Goal: Communication & Community: Ask a question

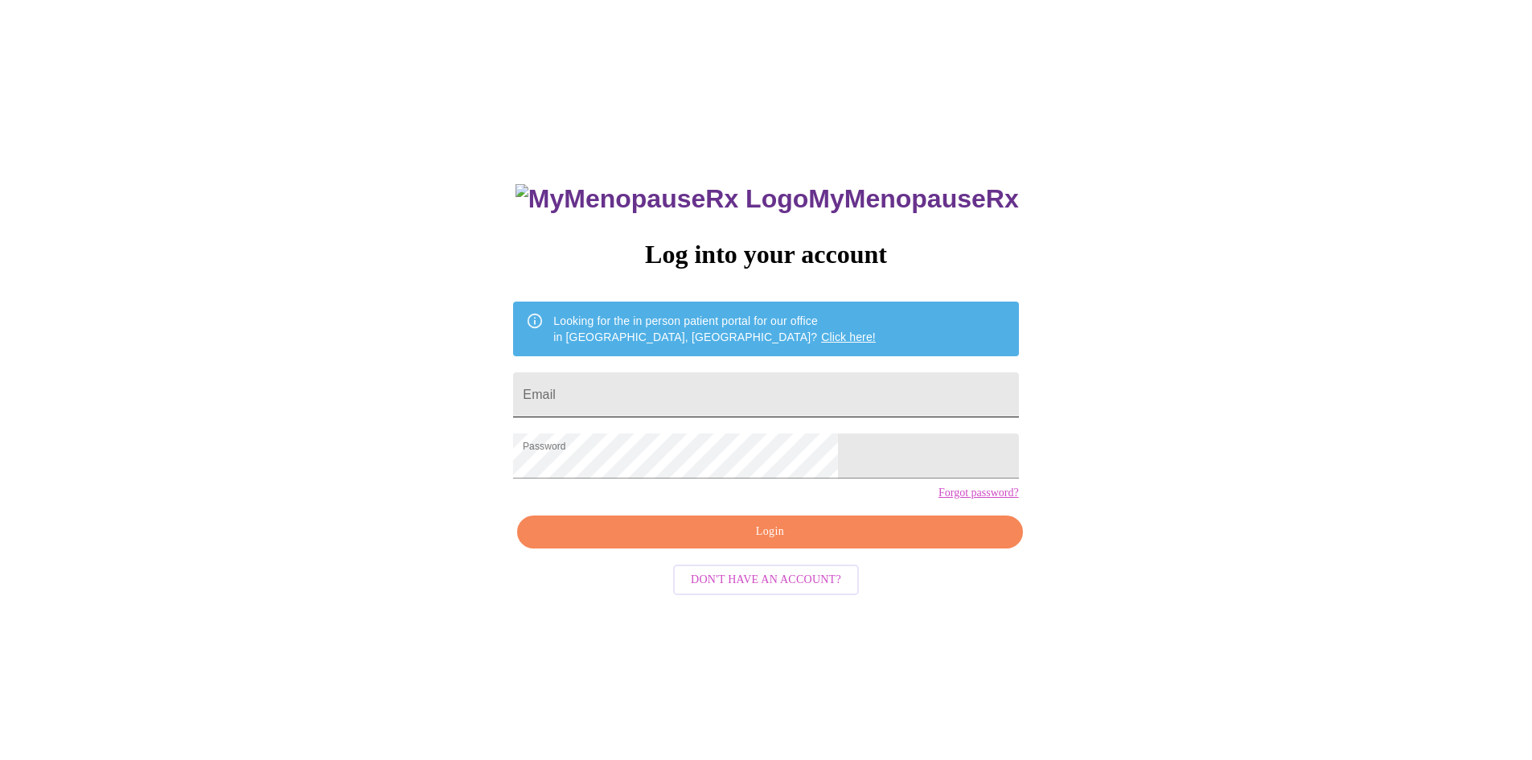
click at [639, 386] on input "Email" at bounding box center [765, 394] width 505 height 45
type input "[EMAIL_ADDRESS][DOMAIN_NAME]"
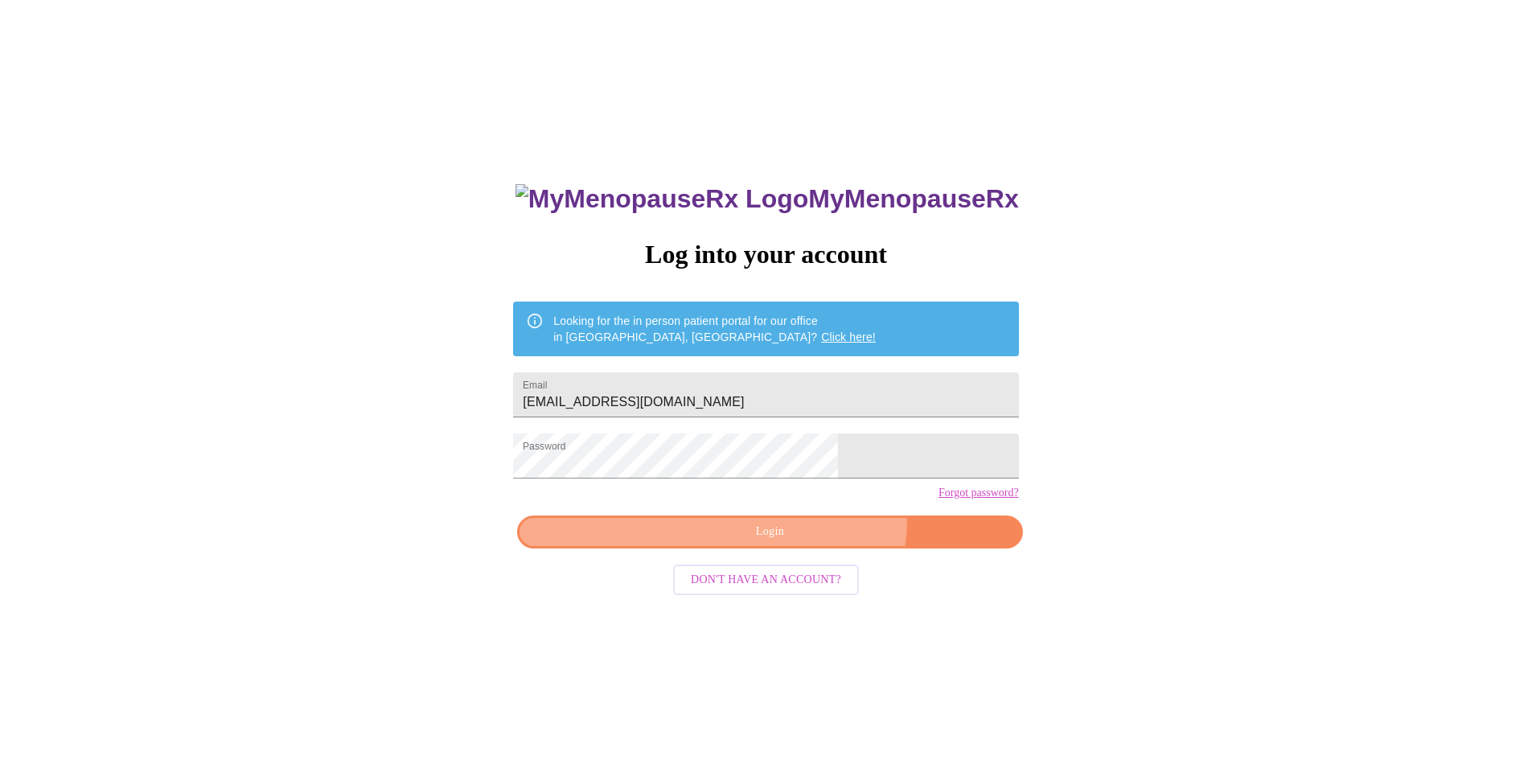
click at [802, 547] on button "Login" at bounding box center [769, 531] width 505 height 33
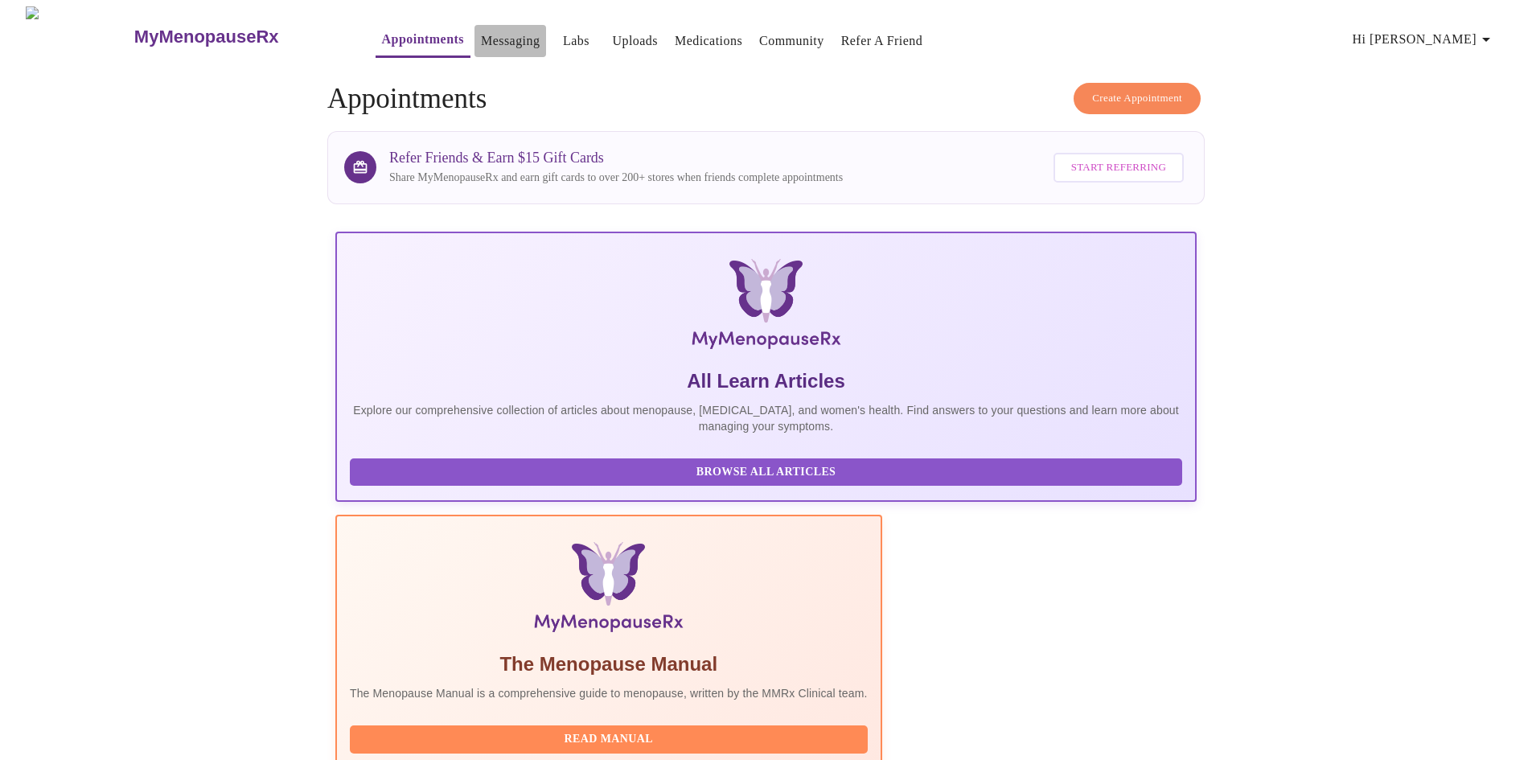
click at [481, 30] on link "Messaging" at bounding box center [510, 41] width 59 height 23
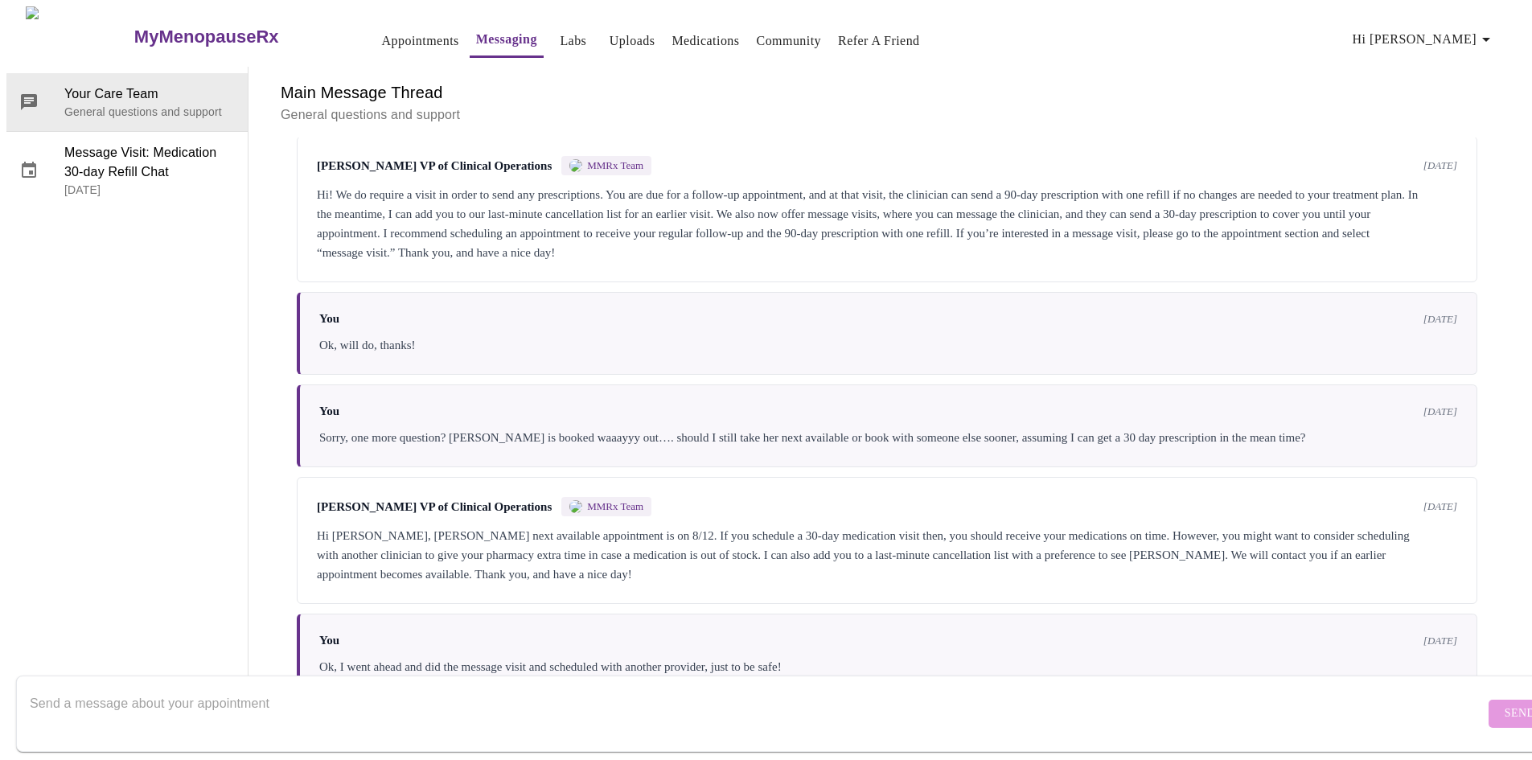
click at [382, 40] on link "Appointments" at bounding box center [420, 41] width 77 height 23
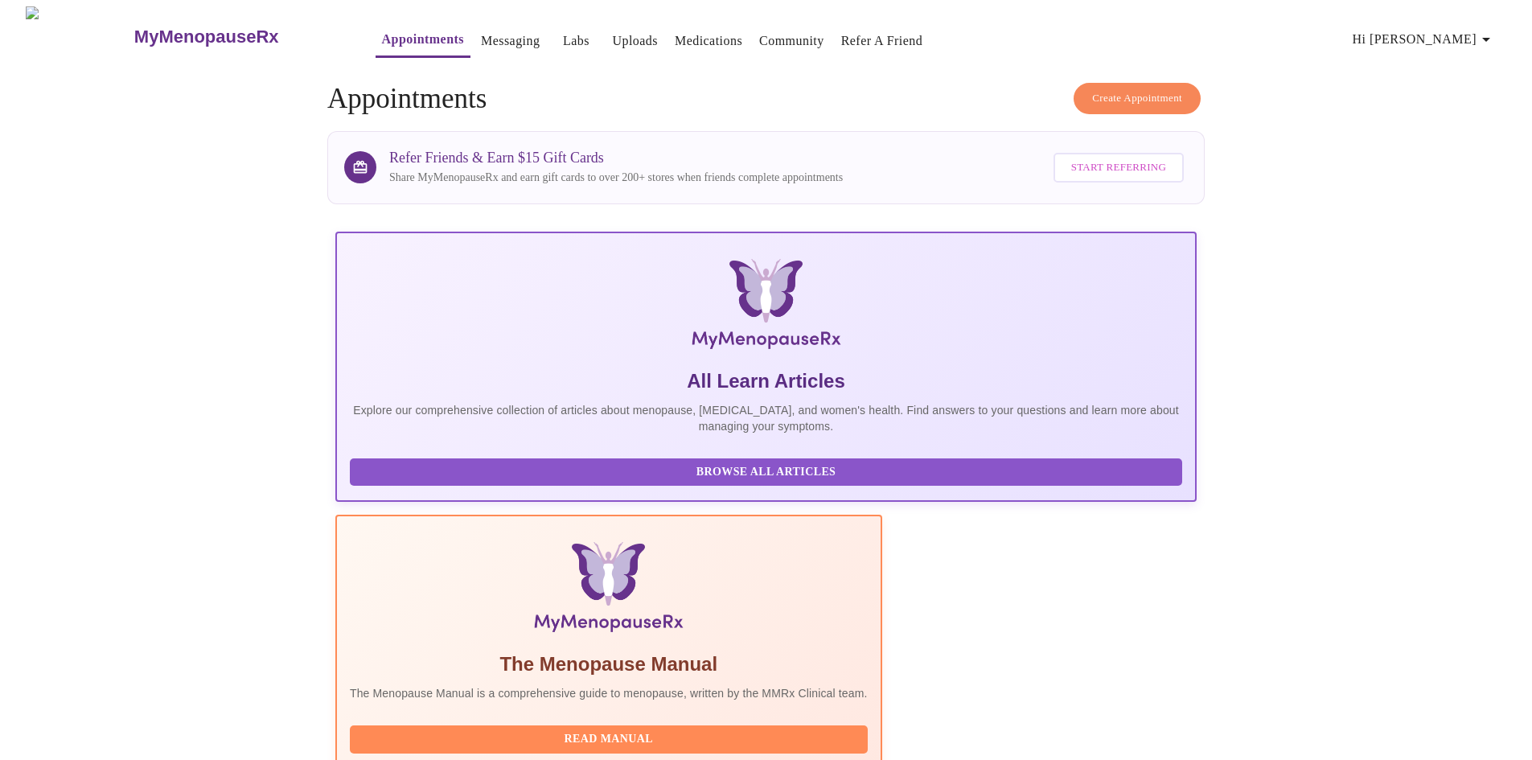
click at [1115, 92] on span "Create Appointment" at bounding box center [1137, 98] width 90 height 18
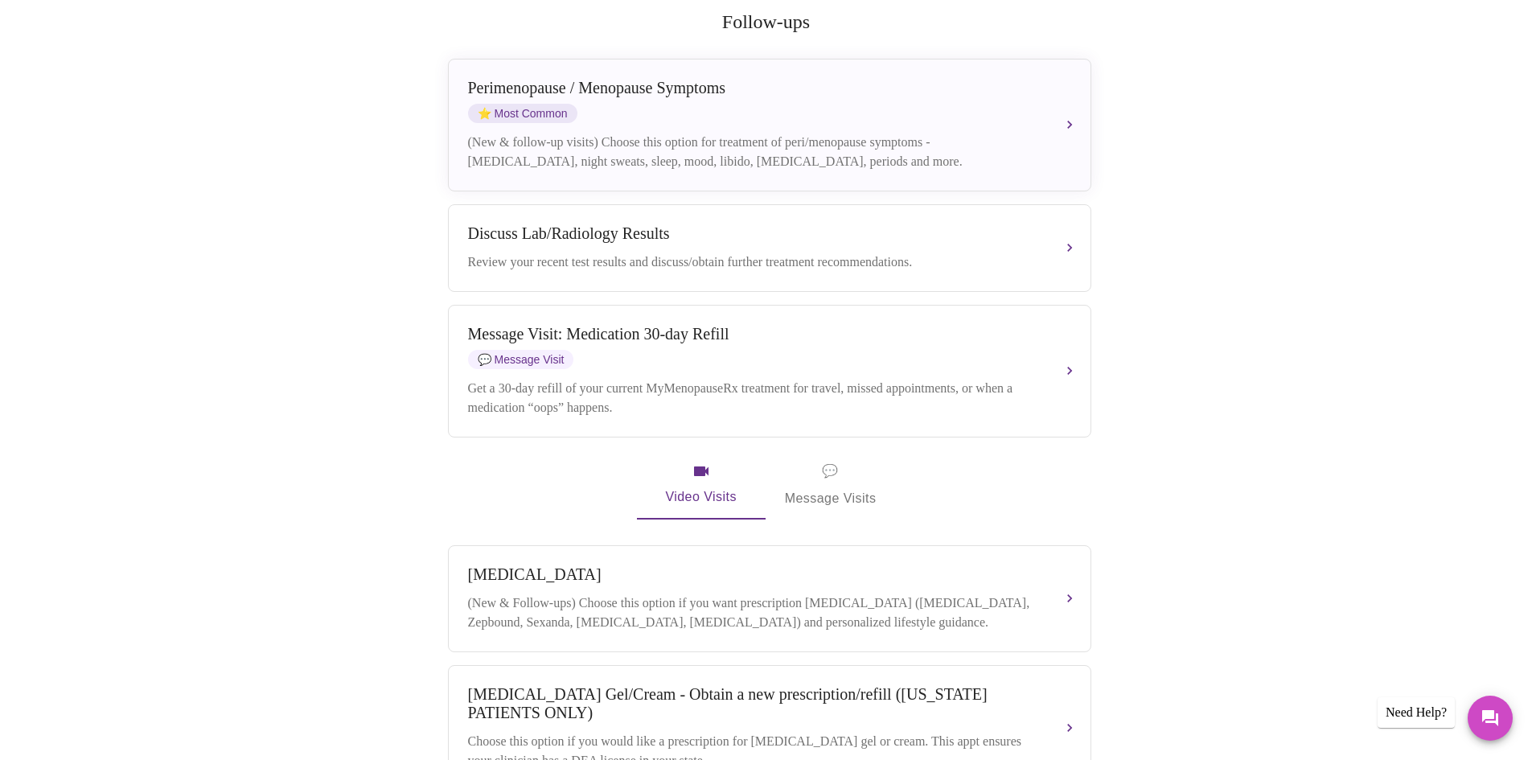
scroll to position [322, 0]
click at [662, 376] on div "Get a 30-day refill of your current MyMenopauseRx treatment for travel, missed …" at bounding box center [753, 395] width 571 height 39
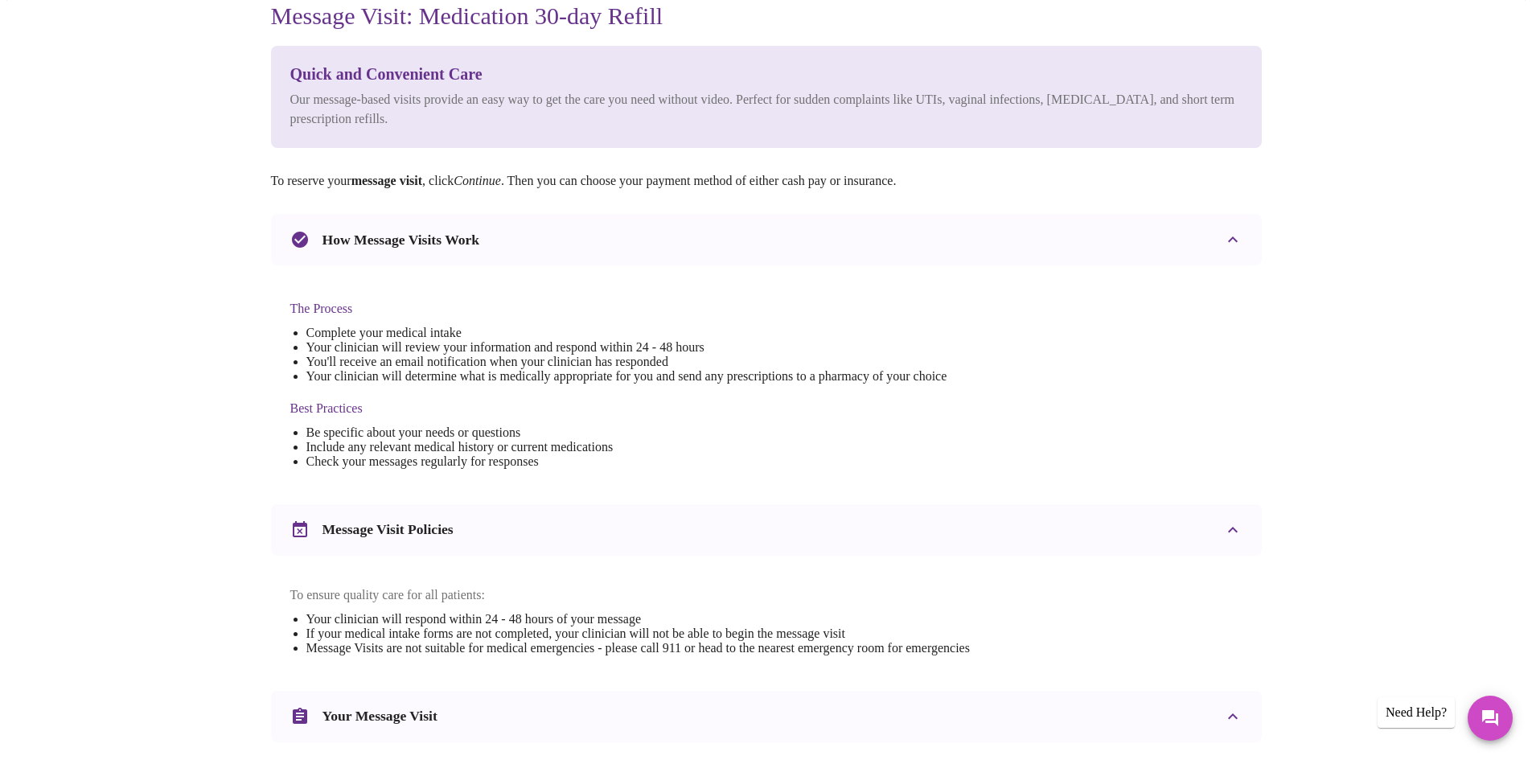
scroll to position [0, 0]
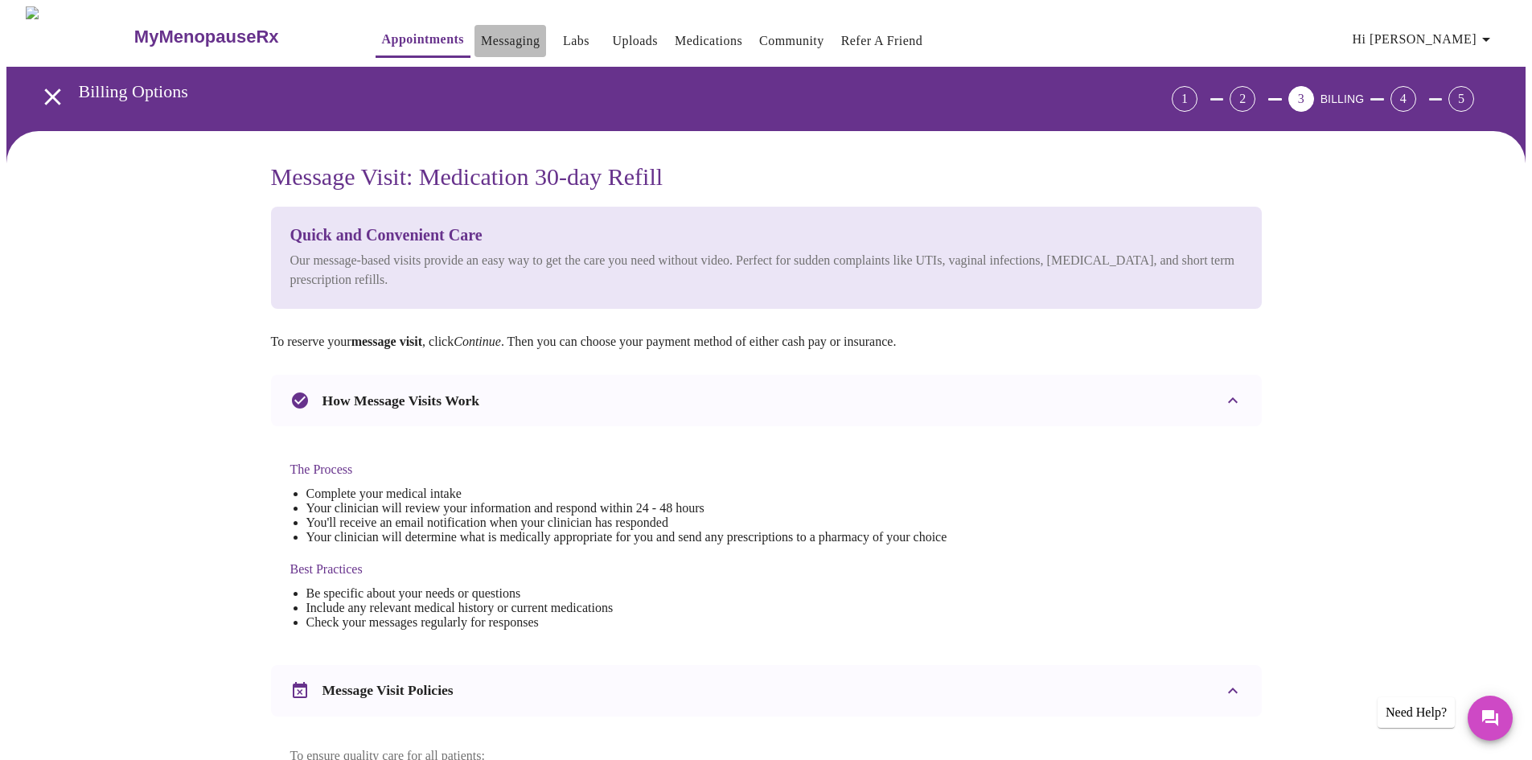
click at [481, 30] on link "Messaging" at bounding box center [510, 41] width 59 height 23
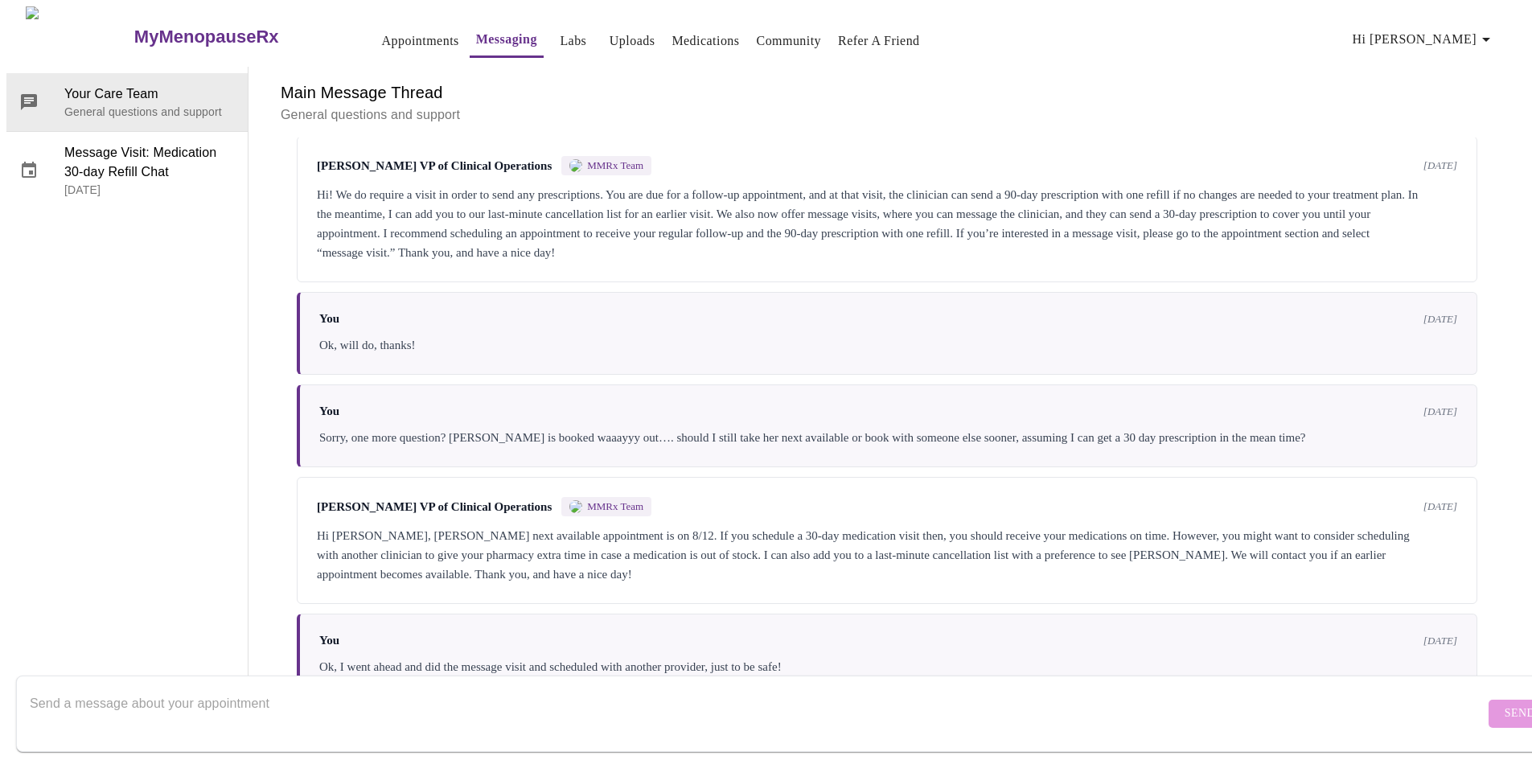
scroll to position [2899, 0]
click at [130, 687] on textarea "Send a message about your appointment" at bounding box center [757, 712] width 1455 height 51
type textarea "h"
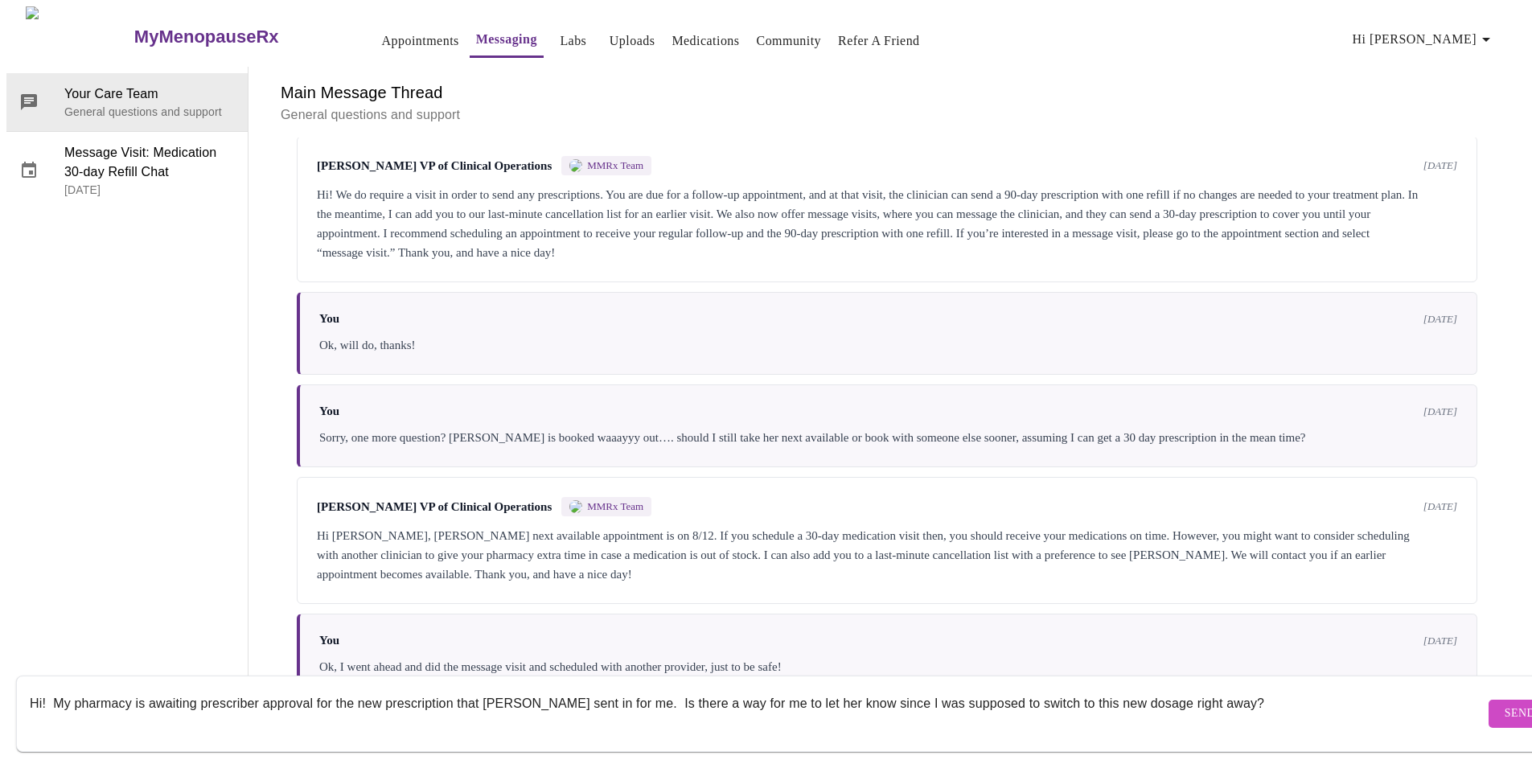
scroll to position [10, 0]
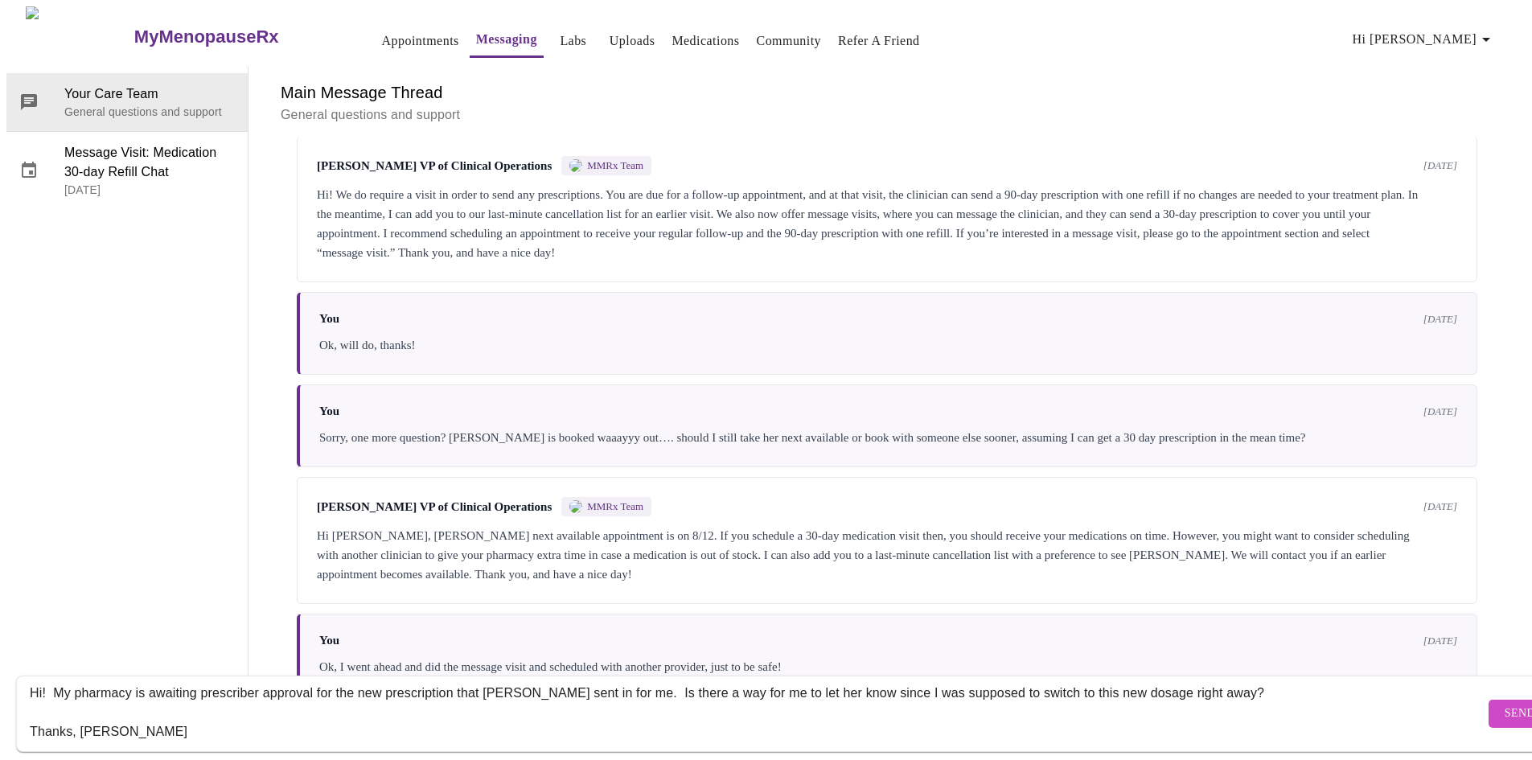
type textarea "Hi! My pharmacy is awaiting prescriber approval for the new prescription that K…"
click at [1504, 704] on span "Send" at bounding box center [1519, 714] width 31 height 20
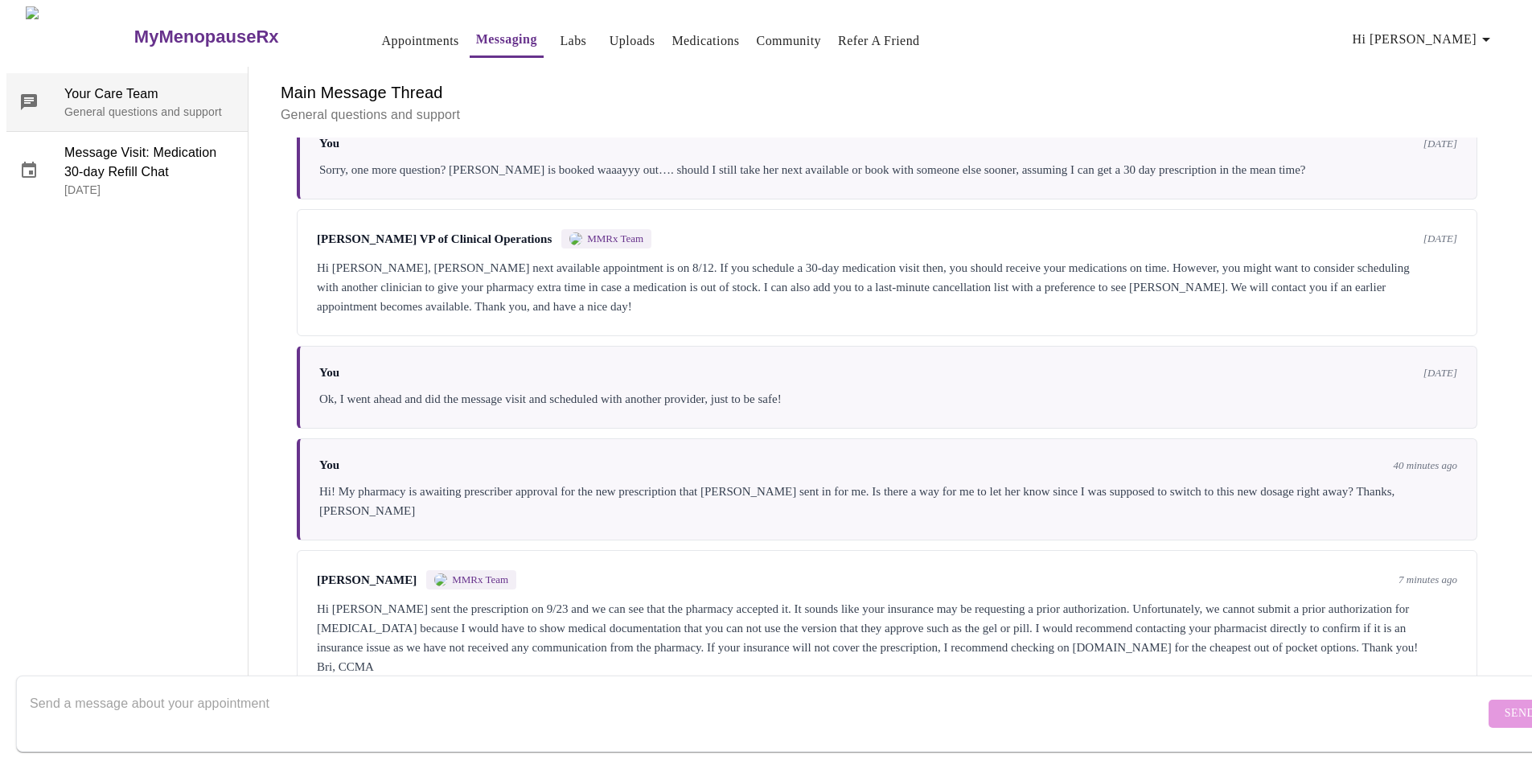
scroll to position [3174, 0]
click at [146, 687] on textarea "Send a message about your appointment" at bounding box center [757, 712] width 1455 height 51
type textarea "Ok, will do, thanks!"
click at [1504, 704] on span "Send" at bounding box center [1519, 714] width 31 height 20
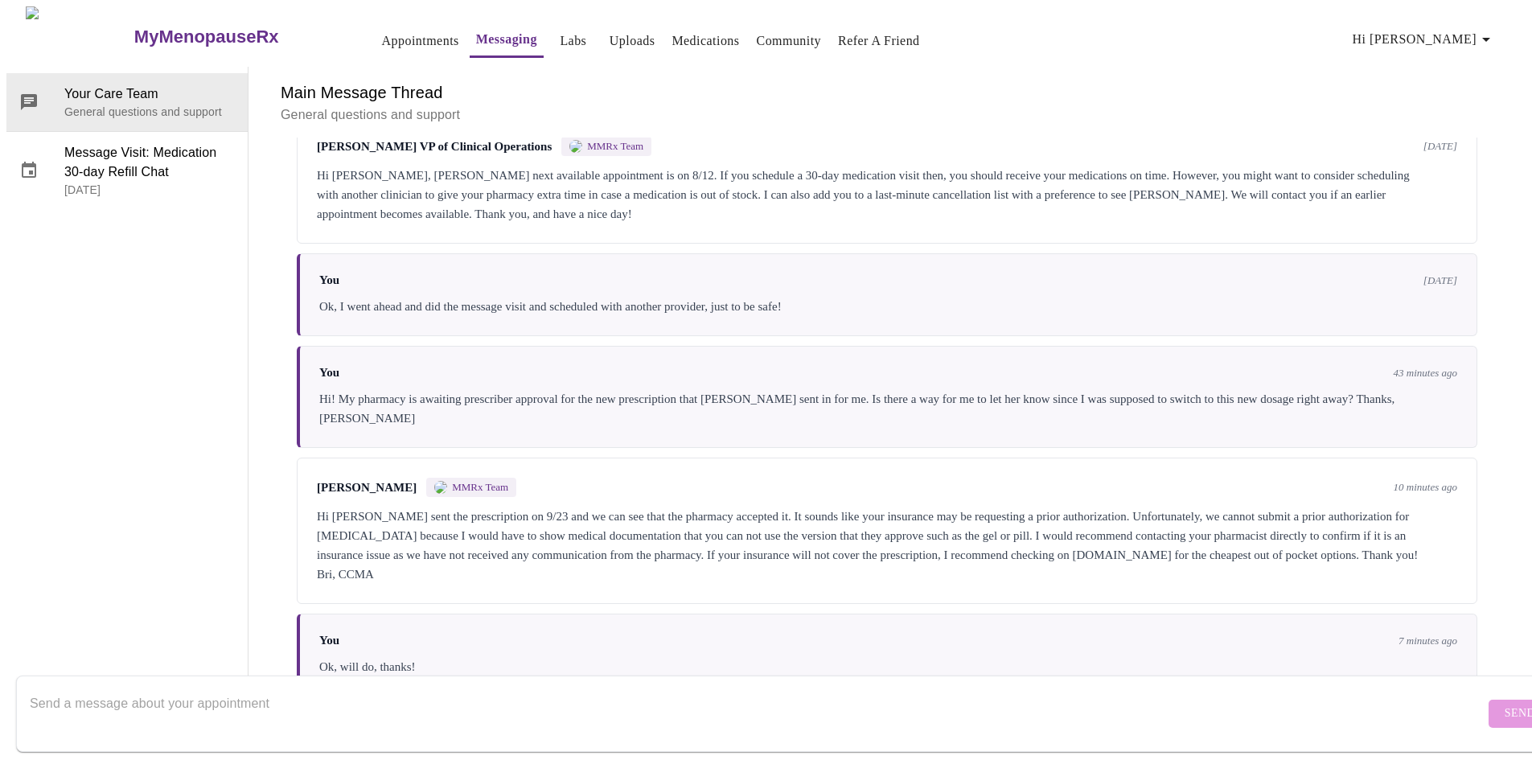
scroll to position [2708, 0]
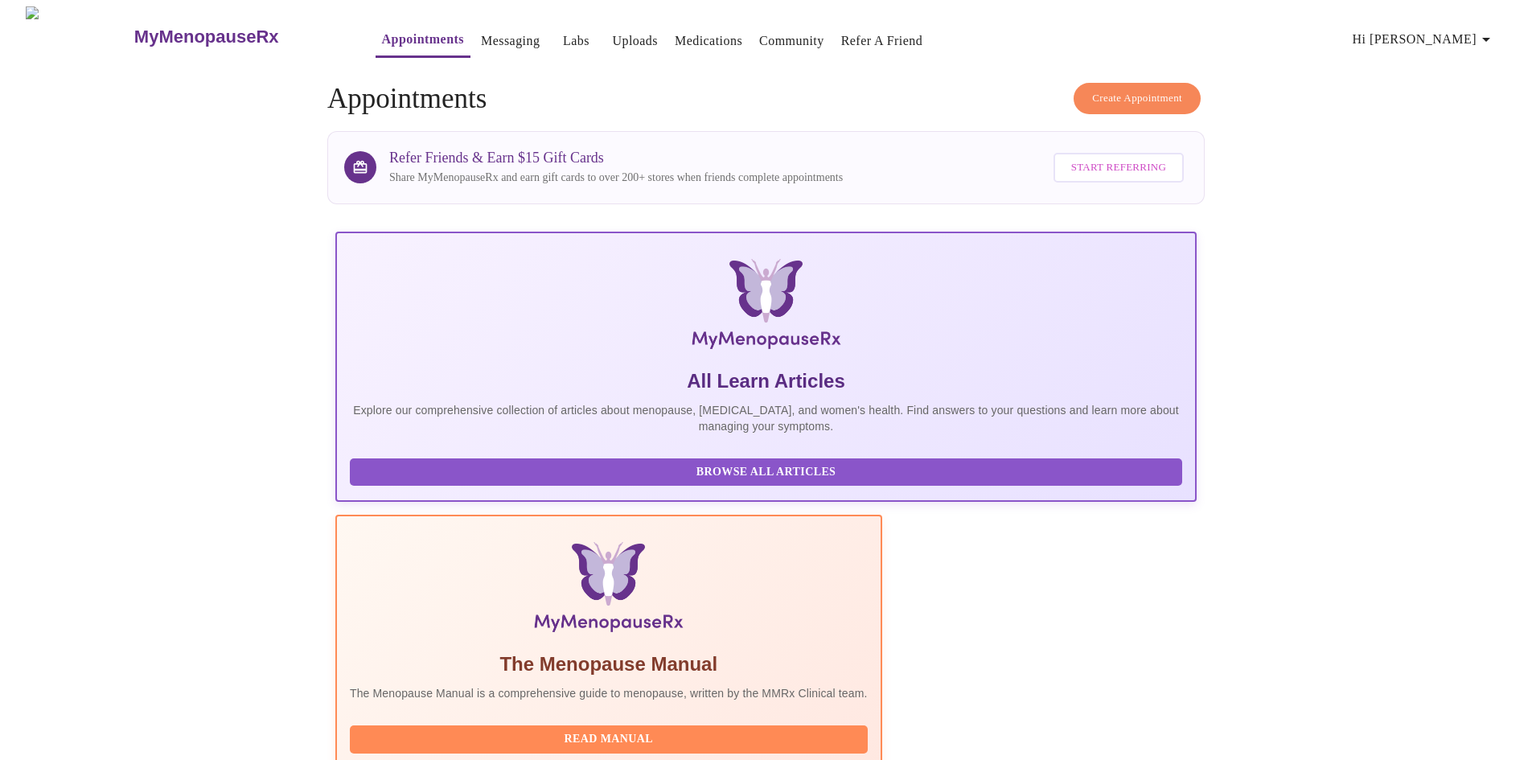
click at [481, 31] on link "Messaging" at bounding box center [510, 41] width 59 height 23
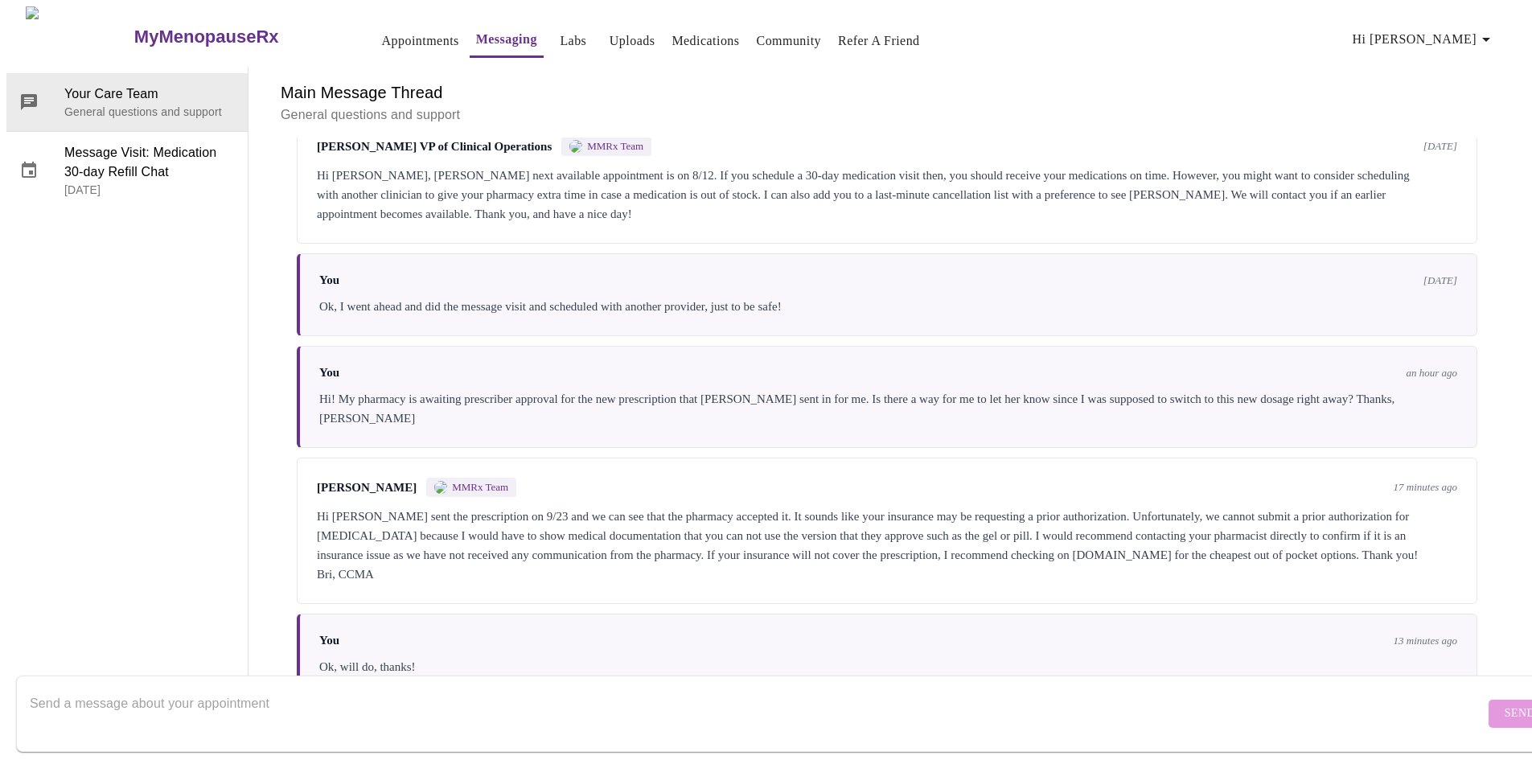
scroll to position [3271, 0]
click at [524, 613] on div "You 13 minutes ago Ok, will do, thanks!" at bounding box center [887, 654] width 1180 height 83
click at [162, 687] on textarea "Send a message about your appointment" at bounding box center [757, 712] width 1455 height 51
type textarea "i"
type textarea "Sorry, I should have asked...if I have to go to GoodRX, don't I still need a pr…"
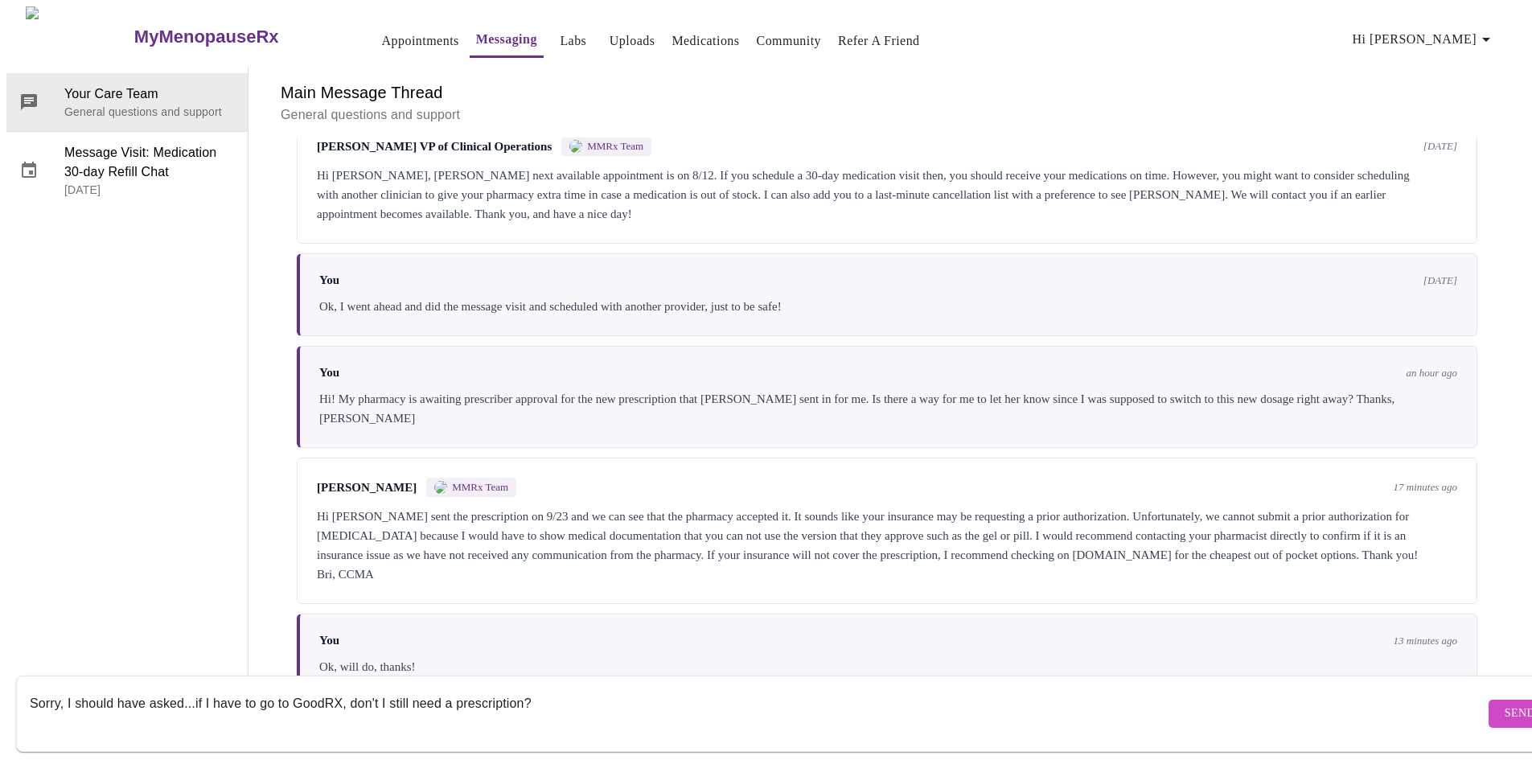
click at [1488, 700] on button "Send" at bounding box center [1519, 714] width 63 height 28
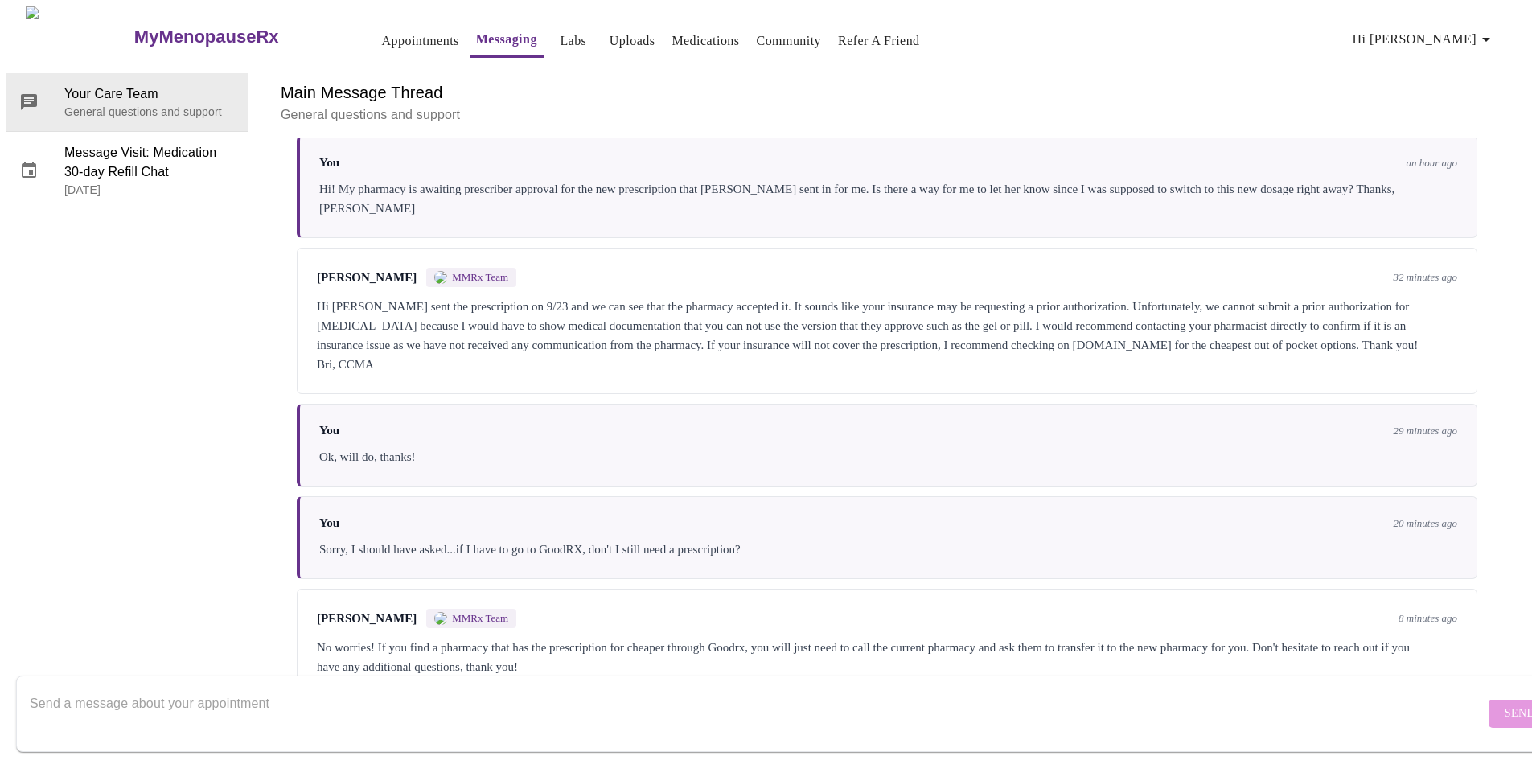
scroll to position [3488, 0]
click at [178, 695] on textarea "Send a message about your appointment" at bounding box center [757, 712] width 1455 height 51
type textarea "t"
type textarea "g"
type textarea "Great, thank you!"
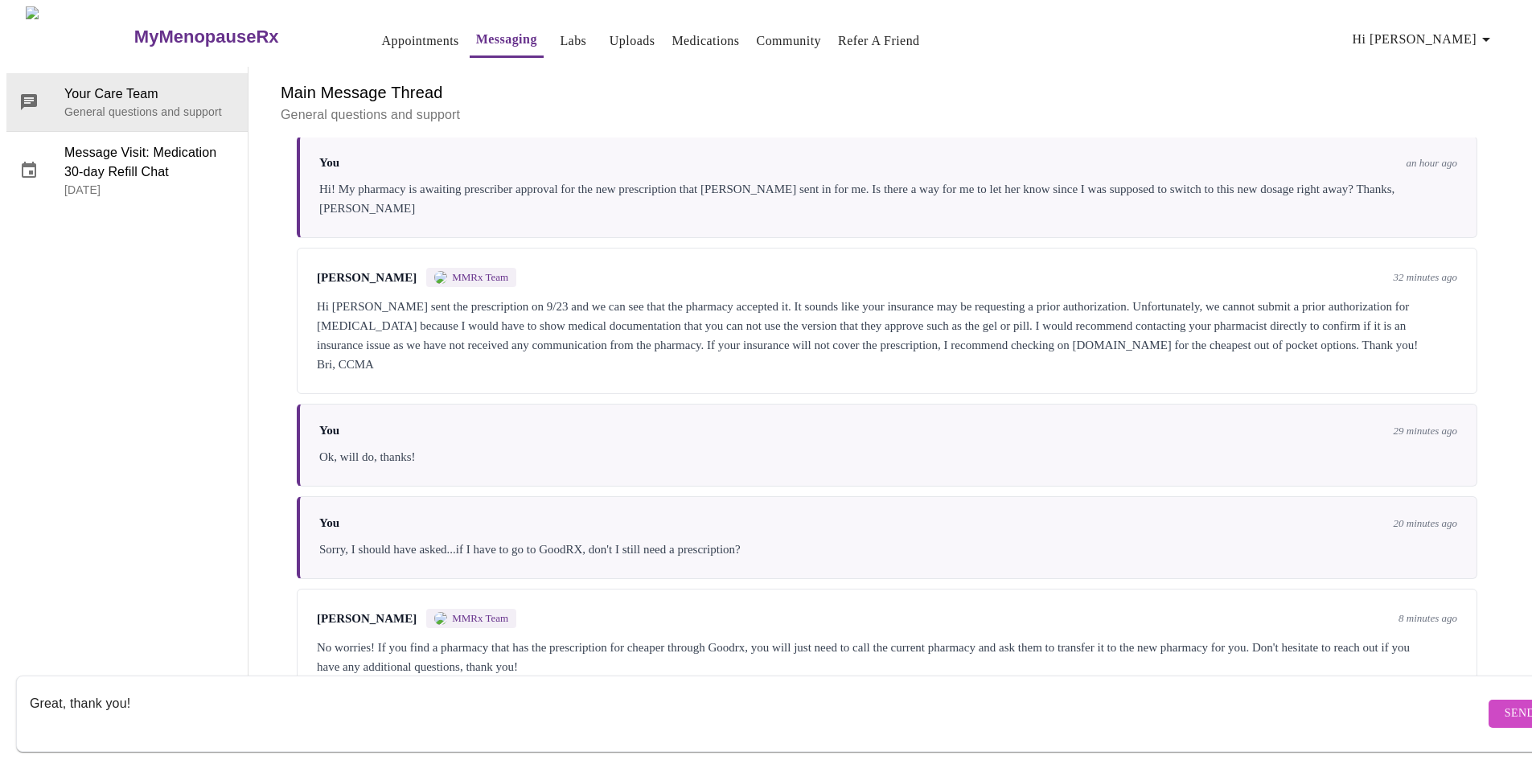
click at [1488, 700] on button "Send" at bounding box center [1519, 714] width 63 height 28
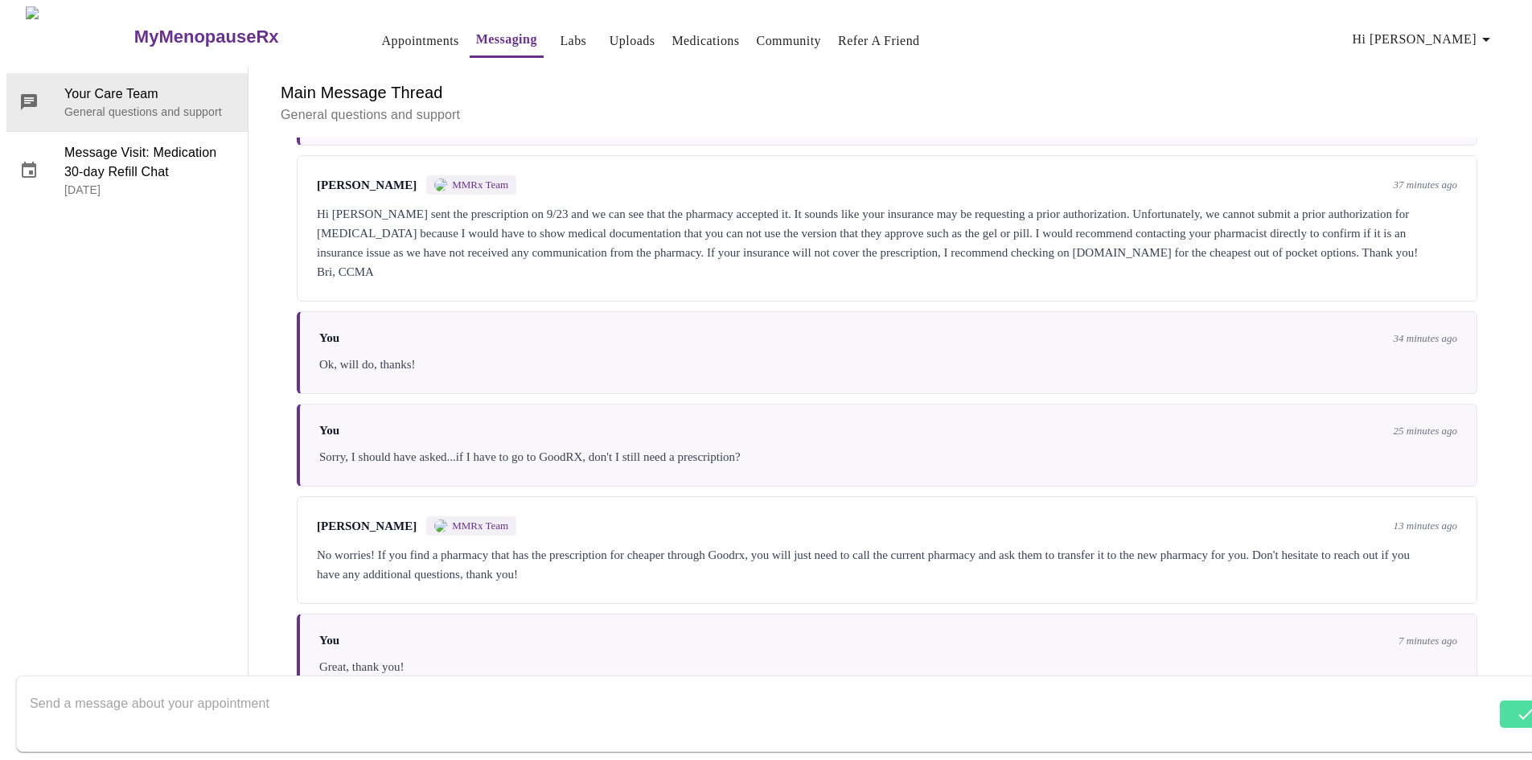
scroll to position [3584, 0]
